Goal: Task Accomplishment & Management: Use online tool/utility

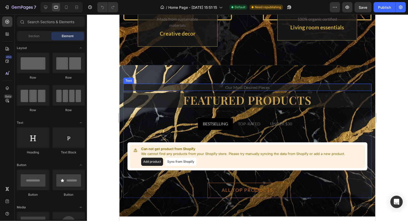
scroll to position [1219, 0]
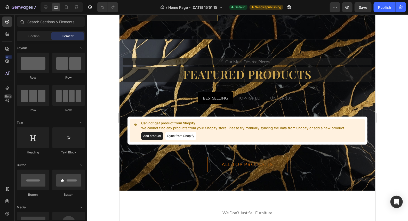
click at [92, 113] on div at bounding box center [247, 117] width 321 height 207
click at [42, 5] on div at bounding box center [46, 7] width 8 height 8
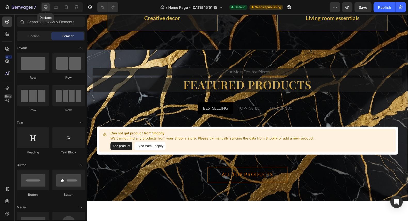
scroll to position [1239, 0]
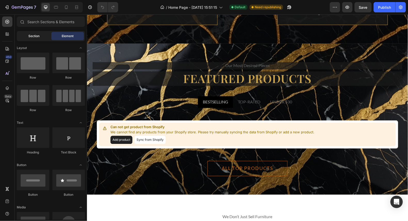
click at [33, 38] on span "Section" at bounding box center [34, 36] width 11 height 5
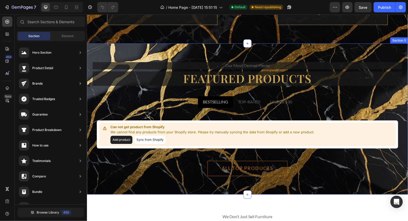
click at [359, 51] on div "our most desired pieces Text Featured products Heading BESTSELLING TOP-RATED UN…" at bounding box center [247, 119] width 321 height 152
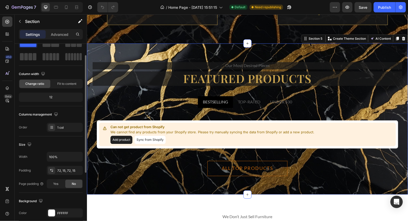
scroll to position [0, 0]
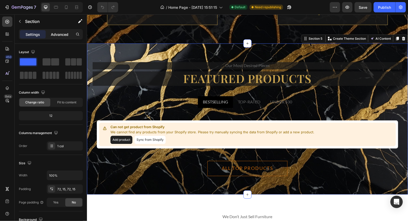
click at [51, 35] on p "Advanced" at bounding box center [60, 34] width 18 height 5
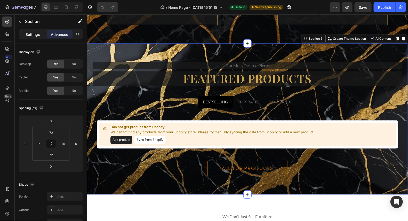
click at [35, 34] on p "Settings" at bounding box center [33, 34] width 14 height 5
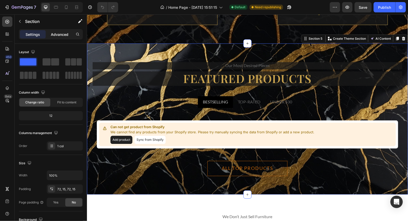
click at [59, 32] on p "Advanced" at bounding box center [60, 34] width 18 height 5
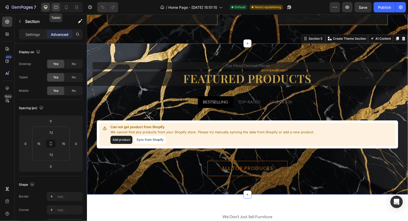
click at [57, 6] on icon at bounding box center [56, 7] width 4 height 3
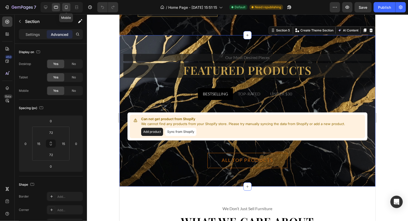
click at [67, 6] on icon at bounding box center [66, 7] width 5 height 5
type input "56"
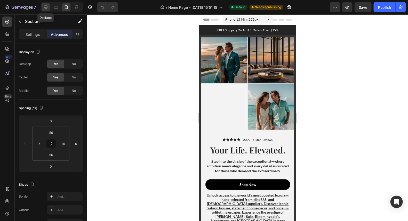
click at [46, 7] on icon at bounding box center [45, 7] width 5 height 5
type input "72"
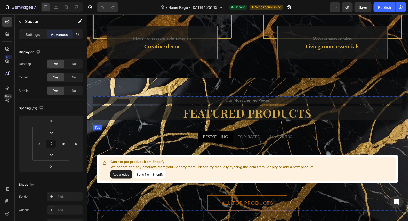
scroll to position [1110, 0]
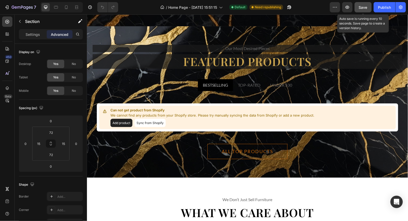
click at [364, 6] on span "Save" at bounding box center [363, 7] width 9 height 4
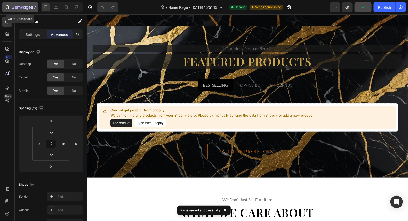
click at [7, 3] on button "7" at bounding box center [20, 7] width 36 height 10
click at [9, 7] on icon "button" at bounding box center [6, 7] width 5 height 5
click at [6, 5] on icon "button" at bounding box center [6, 7] width 5 height 5
